Goal: Task Accomplishment & Management: Use online tool/utility

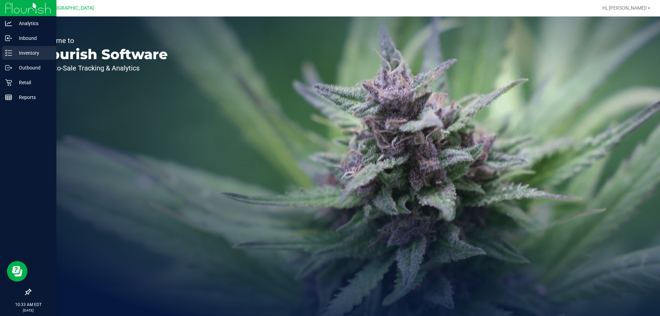
click at [5, 56] on icon at bounding box center [8, 52] width 7 height 7
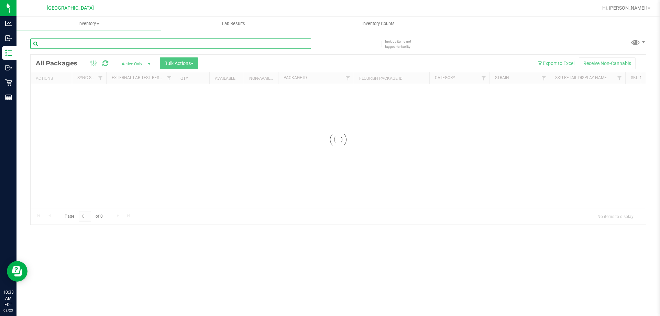
click at [133, 41] on input "text" at bounding box center [170, 43] width 281 height 10
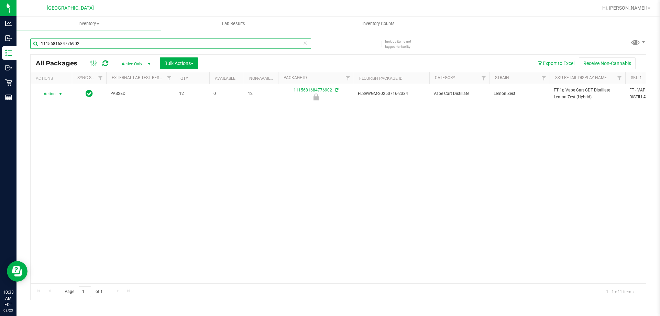
type input "1115681684776902"
click at [52, 96] on span "Action" at bounding box center [46, 94] width 19 height 10
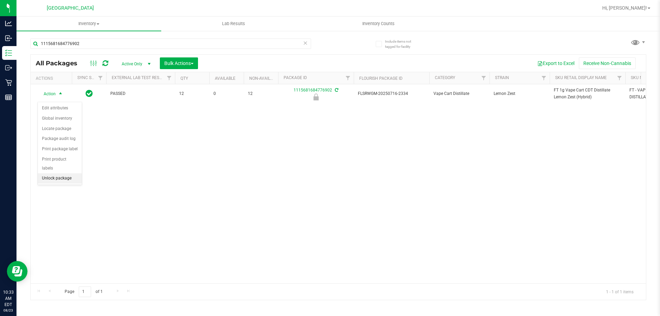
click at [55, 173] on li "Unlock package" at bounding box center [60, 178] width 44 height 10
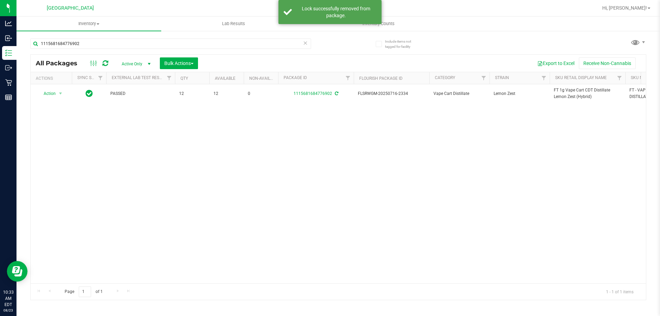
click at [567, 99] on span "FT 1g Vape Cart CDT Distillate Lemon Zest (Hybrid)" at bounding box center [587, 93] width 67 height 13
click at [273, 40] on input "1115681684776902" at bounding box center [170, 43] width 281 height 10
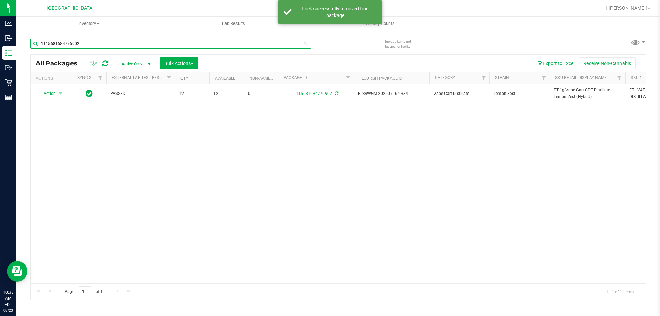
paste input "FT 1g Vape Cart CDT Distillate Lemon Zest (Hybrid)"
type input "FT 1g Vape Cart CDT Distillate Lemon Zest (Hybrid)"
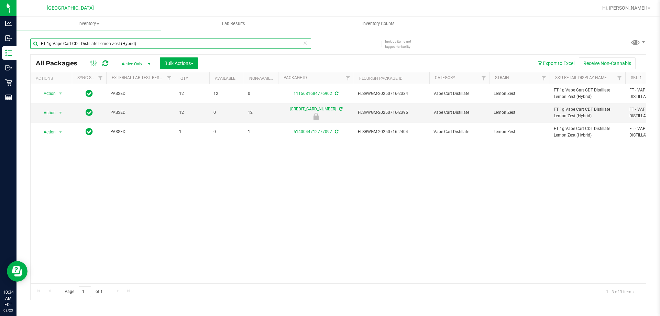
click at [273, 40] on input "FT 1g Vape Cart CDT Distillate Lemon Zest (Hybrid)" at bounding box center [170, 43] width 281 height 10
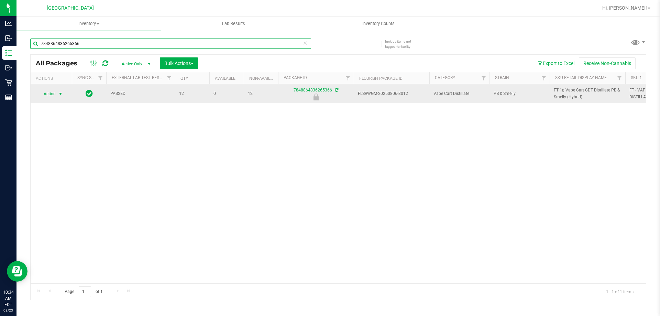
type input "7848864836265366"
click at [50, 90] on span "Action" at bounding box center [46, 94] width 19 height 10
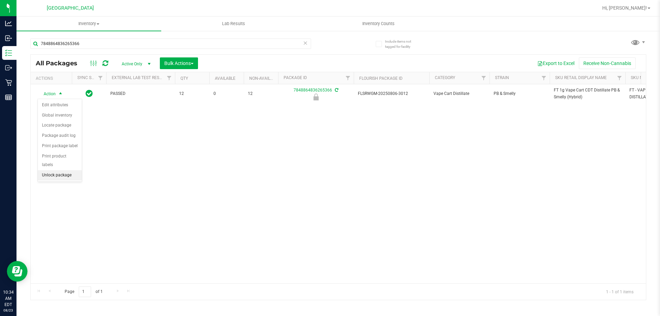
click at [52, 170] on li "Unlock package" at bounding box center [60, 175] width 44 height 10
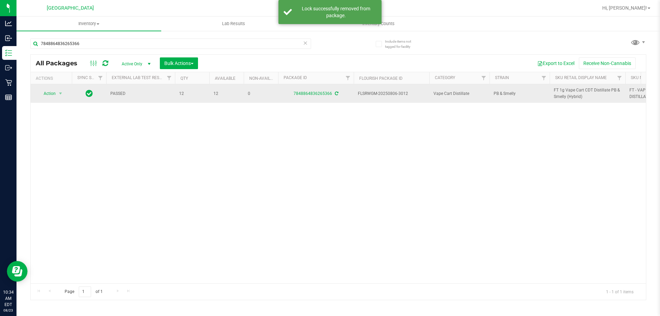
click at [557, 94] on span "FT 1g Vape Cart CDT Distillate PB & Smelly (Hybrid)" at bounding box center [587, 93] width 67 height 13
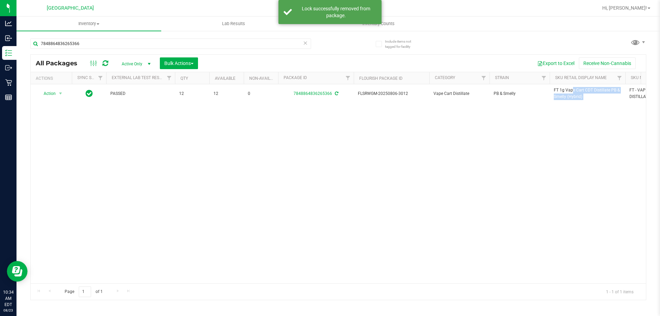
copy tr "FT 1g Vape Cart CDT Distillate PB & Smelly (Hybrid)"
click at [280, 46] on input "7848864836265366" at bounding box center [170, 43] width 281 height 10
paste input "FT 1g Vape Cart CDT Distillate PB & Smelly (Hybrid)"
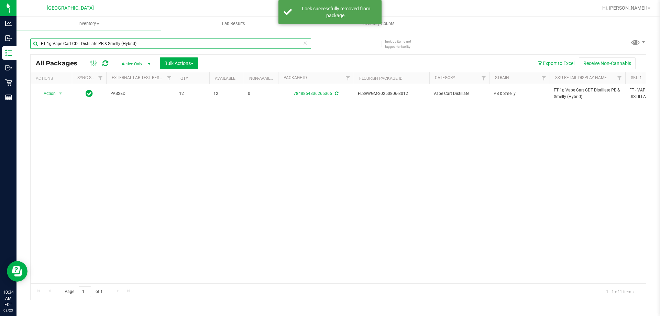
type input "FT 1g Vape Cart CDT Distillate PB & Smelly (Hybrid)"
